Goal: Information Seeking & Learning: Check status

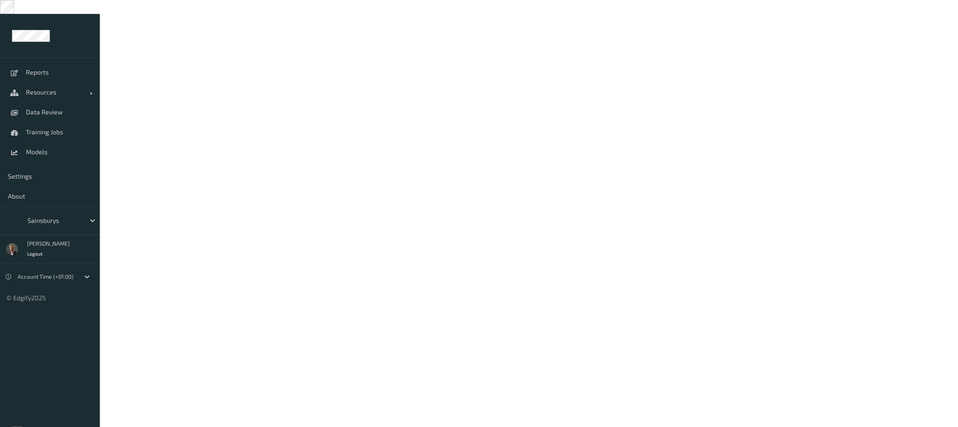
click at [56, 216] on div at bounding box center [55, 221] width 54 height 10
click at [89, 217] on icon at bounding box center [93, 221] width 8 height 8
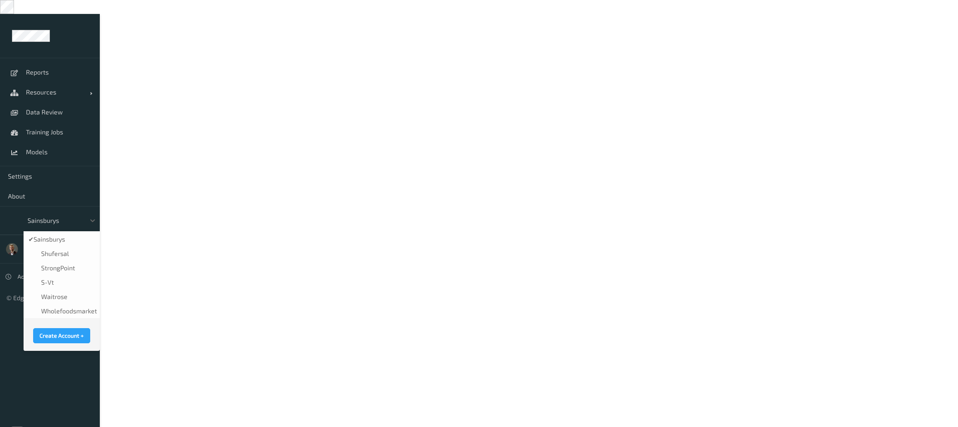
scroll to position [200, 0]
click at [64, 307] on span "wholefoodsmarket" at bounding box center [69, 311] width 56 height 8
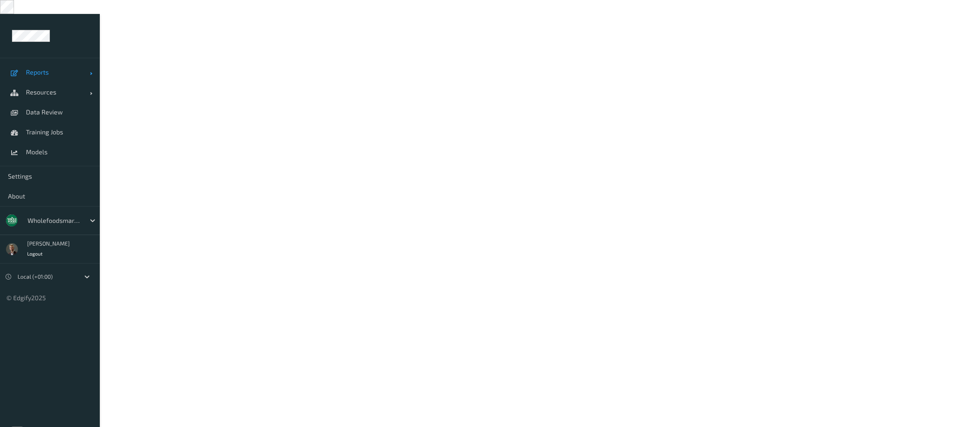
click at [49, 68] on span "Reports" at bounding box center [58, 72] width 64 height 8
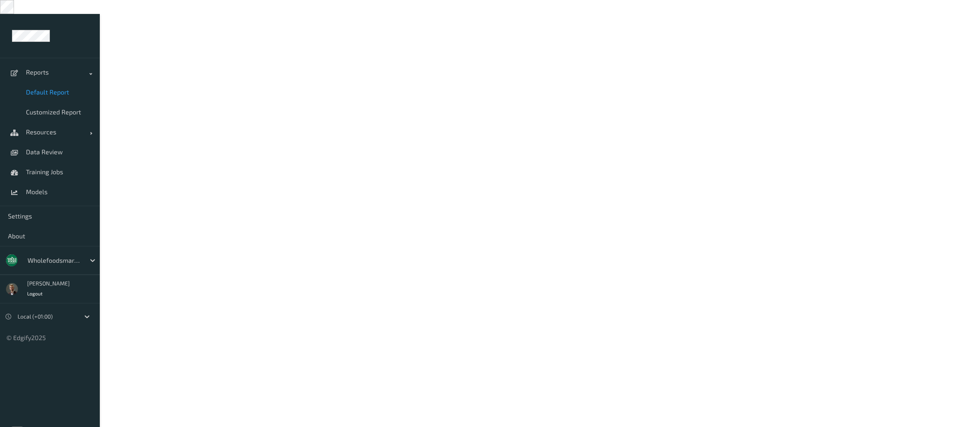
click at [45, 88] on span "Default Report" at bounding box center [59, 92] width 66 height 8
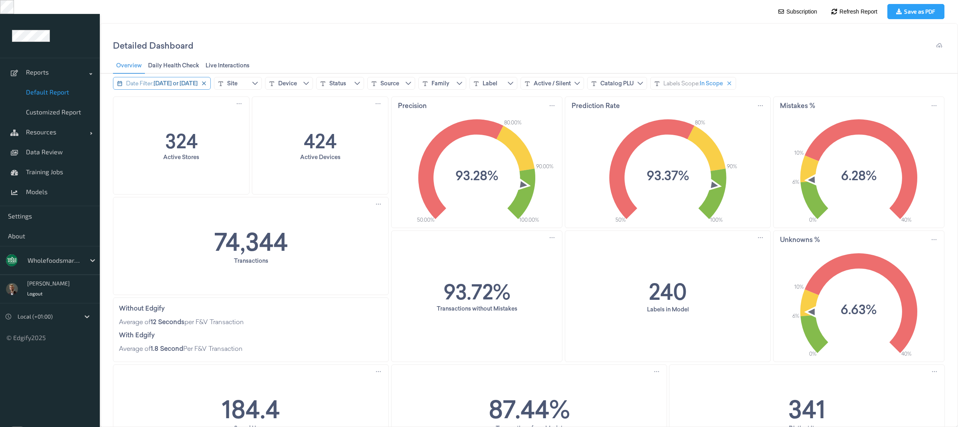
click at [181, 85] on span "[DATE] or [DATE]" at bounding box center [176, 83] width 44 height 8
click at [224, 121] on input "***" at bounding box center [190, 122] width 77 height 16
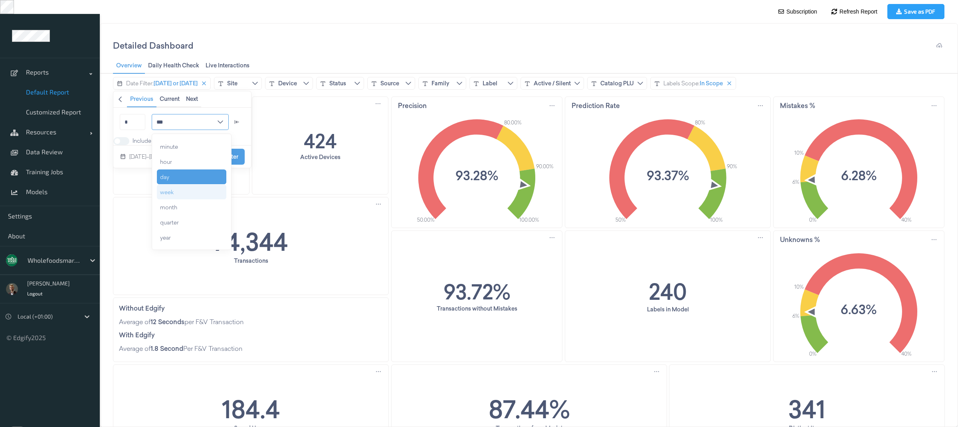
click at [196, 195] on div "week" at bounding box center [191, 192] width 69 height 14
type input "****"
click at [120, 143] on span at bounding box center [118, 141] width 6 height 6
click at [120, 98] on icon "chevronleft icon" at bounding box center [120, 100] width 3 height 6
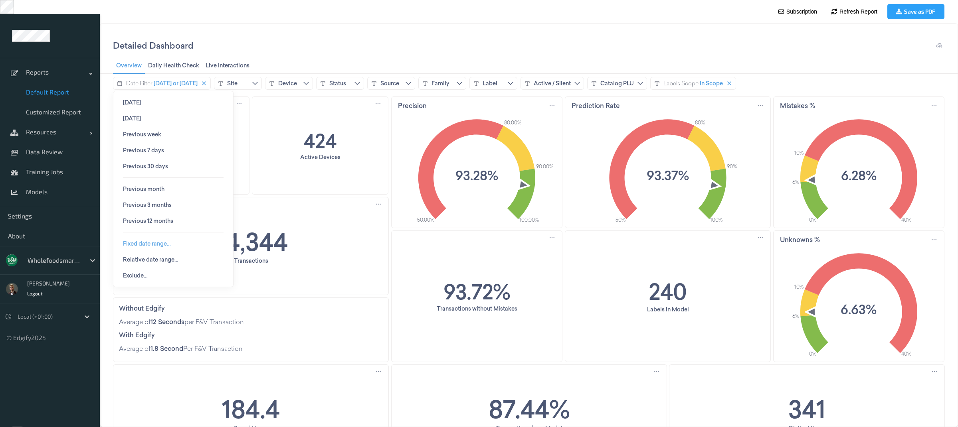
click at [160, 247] on span "Fixed date range…" at bounding box center [147, 244] width 48 height 6
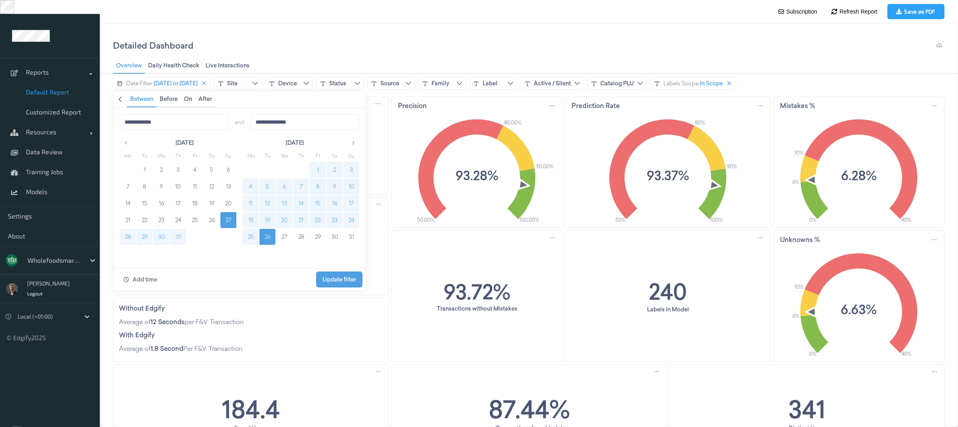
click at [249, 222] on button "18" at bounding box center [251, 220] width 16 height 16
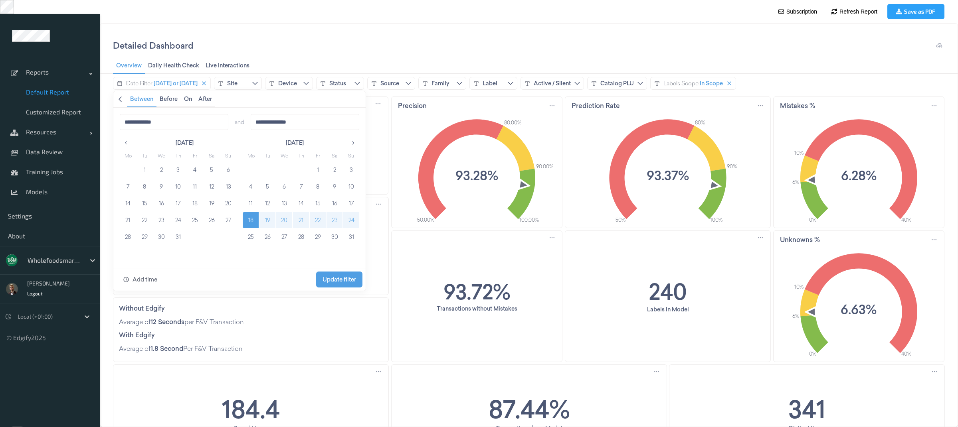
click at [352, 218] on button "24" at bounding box center [351, 220] width 16 height 16
type input "**********"
click at [344, 281] on span "Update filter" at bounding box center [339, 280] width 34 height 6
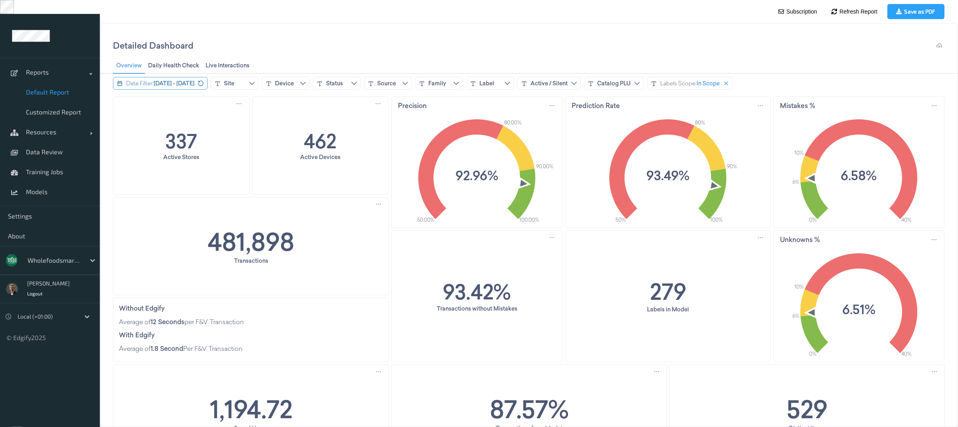
click at [176, 82] on span "[DATE] - [DATE]" at bounding box center [174, 83] width 41 height 8
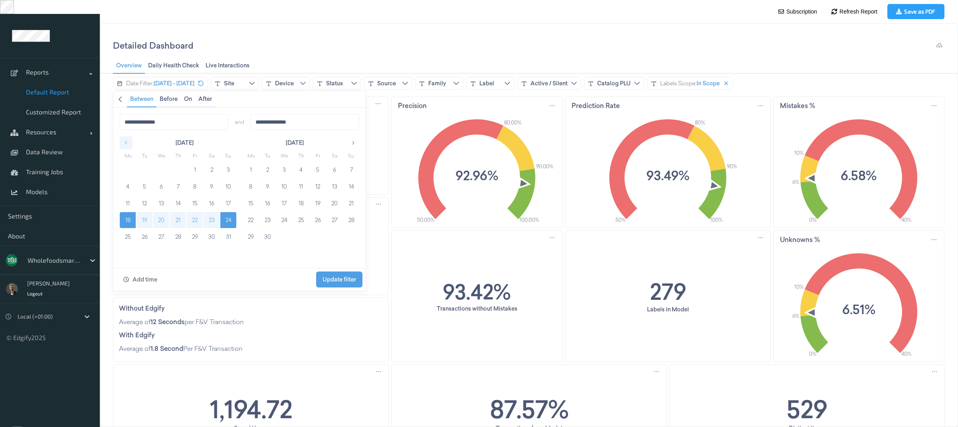
click at [127, 143] on icon "button" at bounding box center [126, 143] width 6 height 6
click at [266, 168] on button "1" at bounding box center [267, 170] width 16 height 16
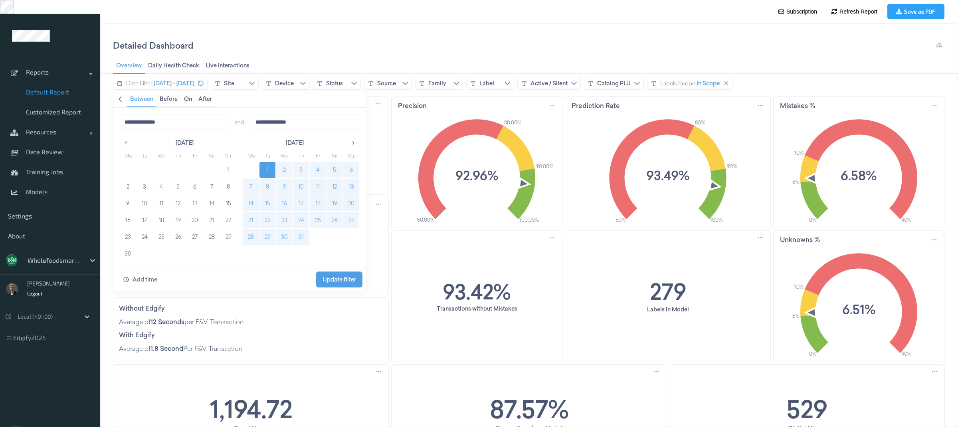
click at [302, 237] on button "31" at bounding box center [301, 237] width 16 height 16
type input "**********"
click at [347, 277] on span "Update filter" at bounding box center [339, 280] width 34 height 6
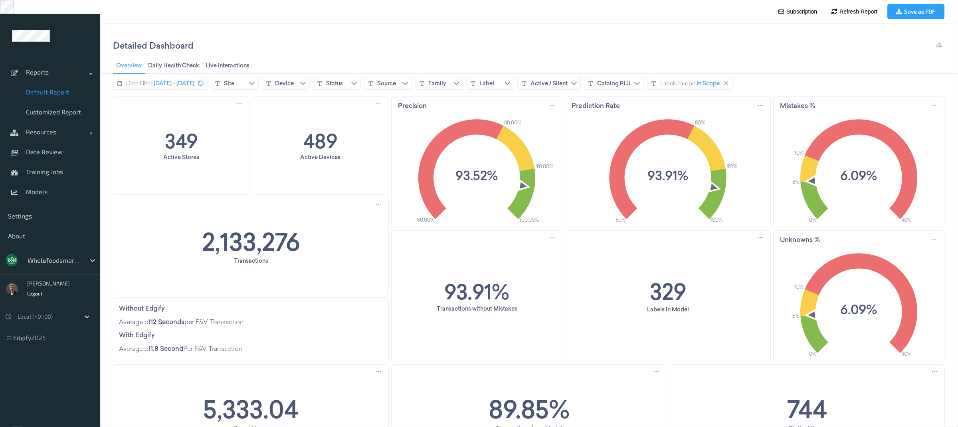
scroll to position [1, 0]
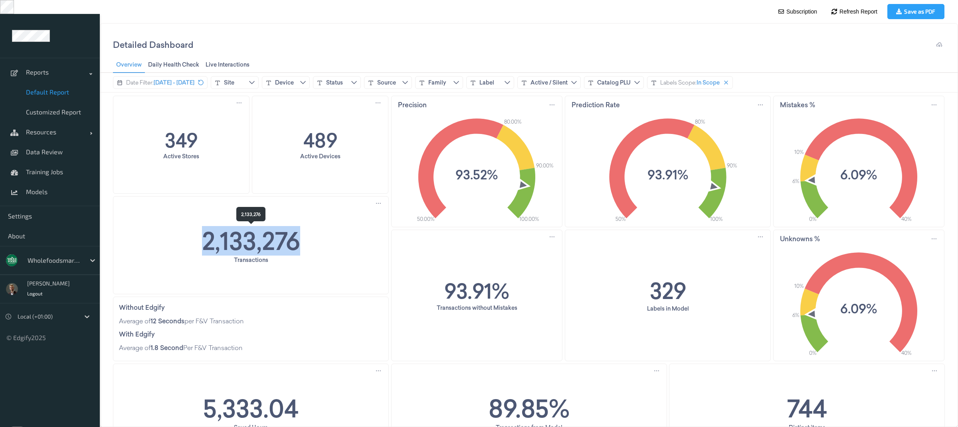
drag, startPoint x: 327, startPoint y: 237, endPoint x: 198, endPoint y: 233, distance: 128.6
click at [198, 232] on div "2,133,276 Transactions" at bounding box center [250, 245] width 275 height 97
copy h1 "2,133,276"
click at [652, 180] on text "93.91%" at bounding box center [667, 175] width 41 height 18
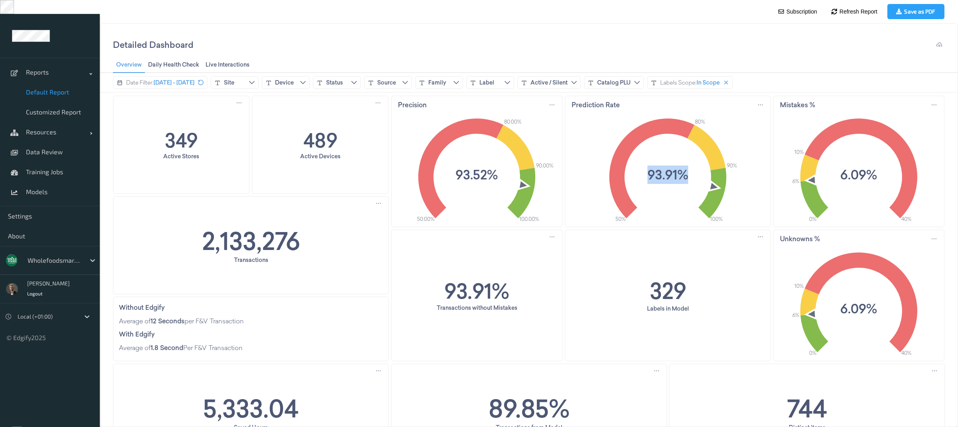
drag, startPoint x: 649, startPoint y: 176, endPoint x: 686, endPoint y: 176, distance: 37.1
click at [686, 176] on text "93.91%" at bounding box center [667, 175] width 41 height 18
copy text "93.91%"
click at [451, 168] on icon "50.00% 100.00% 80.00% 90.00% 93.52%" at bounding box center [476, 167] width 170 height 111
drag, startPoint x: 456, startPoint y: 175, endPoint x: 498, endPoint y: 176, distance: 41.9
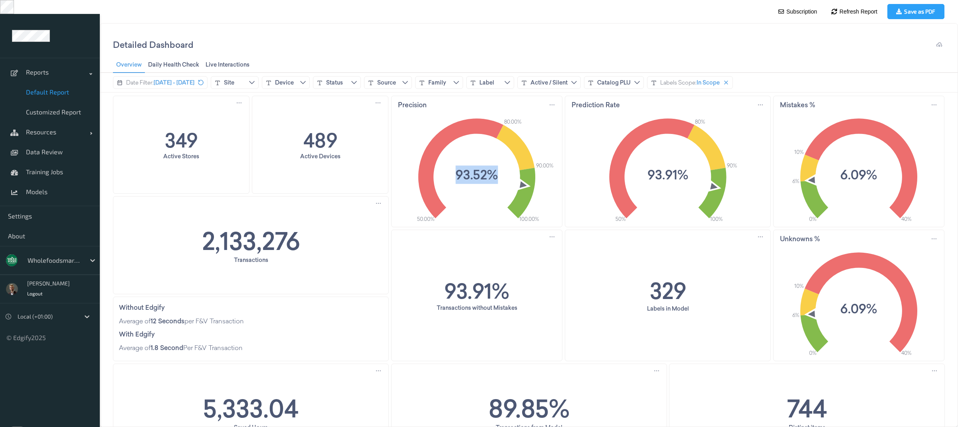
click at [498, 176] on text "93.52%" at bounding box center [476, 175] width 42 height 18
copy text "93.52%"
click at [54, 108] on span "Customized Report" at bounding box center [59, 112] width 66 height 8
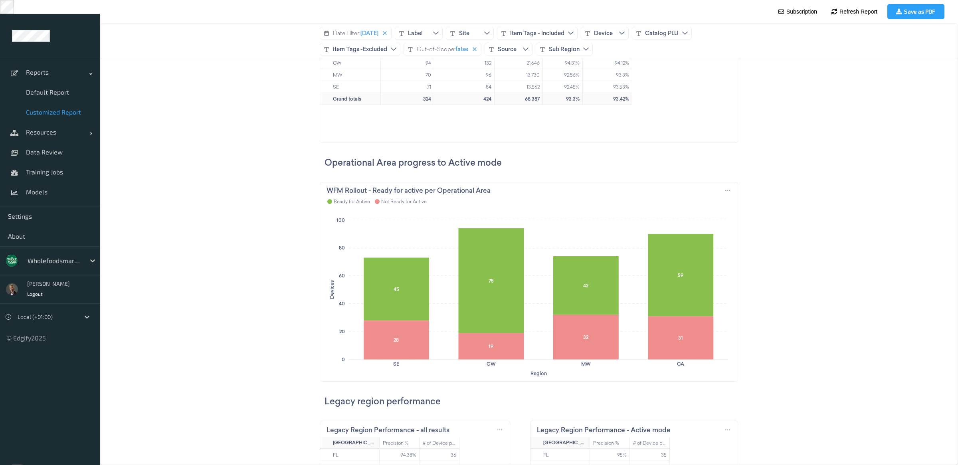
scroll to position [0, 0]
